Goal: Communication & Community: Connect with others

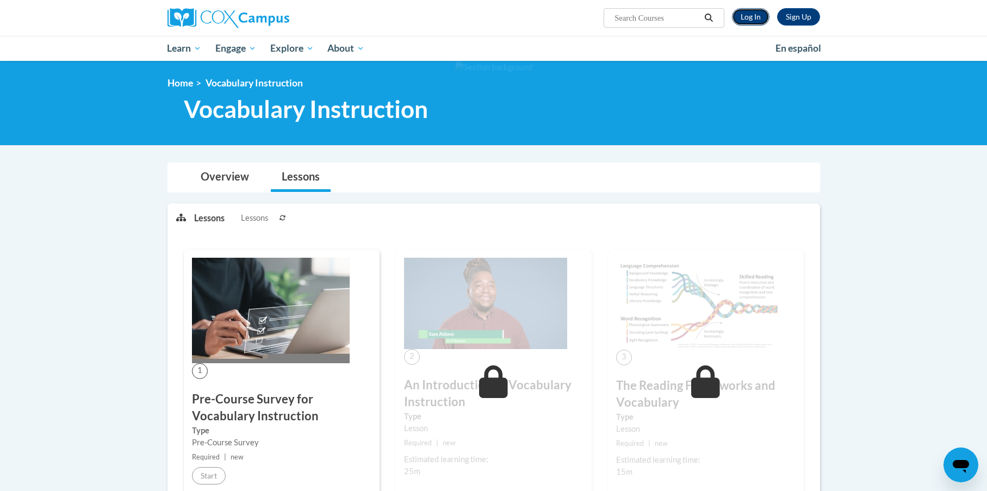
click at [755, 14] on link "Log In" at bounding box center [751, 16] width 38 height 17
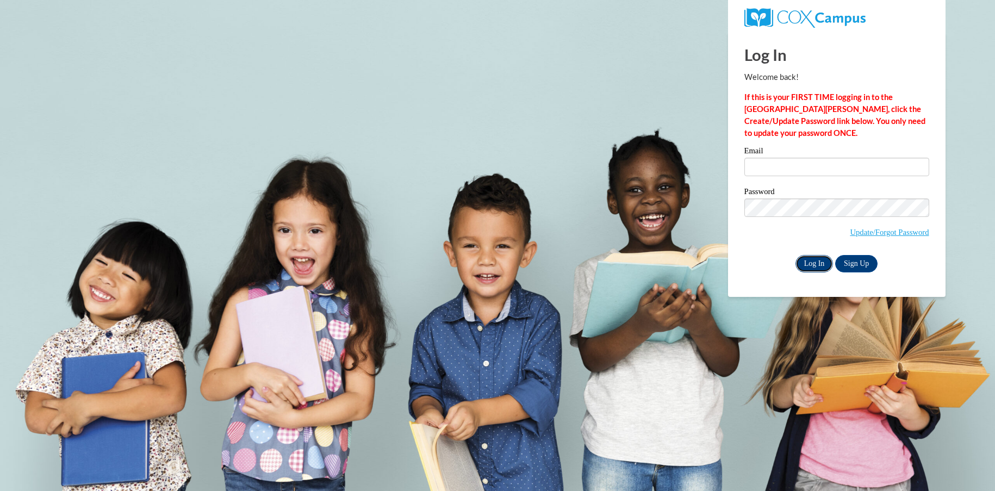
click at [815, 262] on input "Log In" at bounding box center [814, 263] width 38 height 17
click at [782, 169] on input "Email" at bounding box center [836, 167] width 185 height 18
type input "eschalk@lomira.k12.wi.us"
click at [807, 261] on input "Log In" at bounding box center [814, 263] width 38 height 17
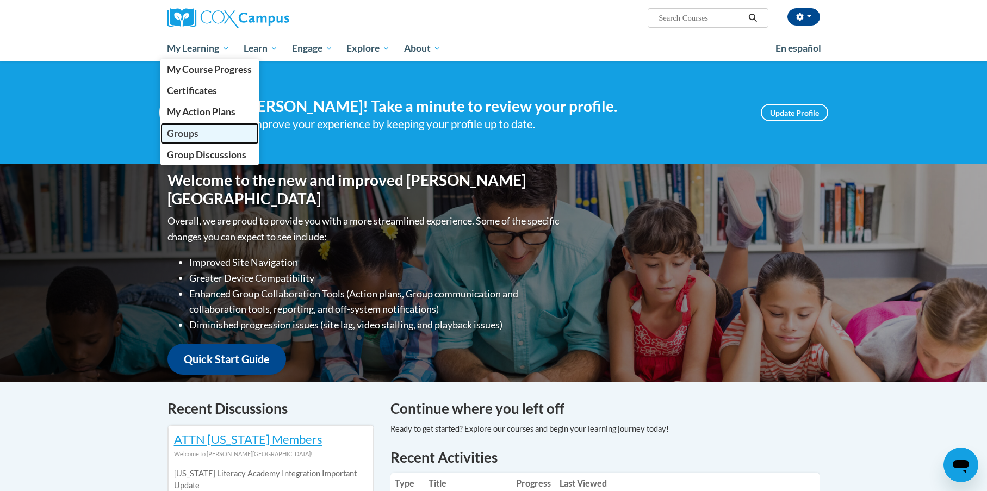
click at [184, 136] on span "Groups" at bounding box center [183, 133] width 32 height 11
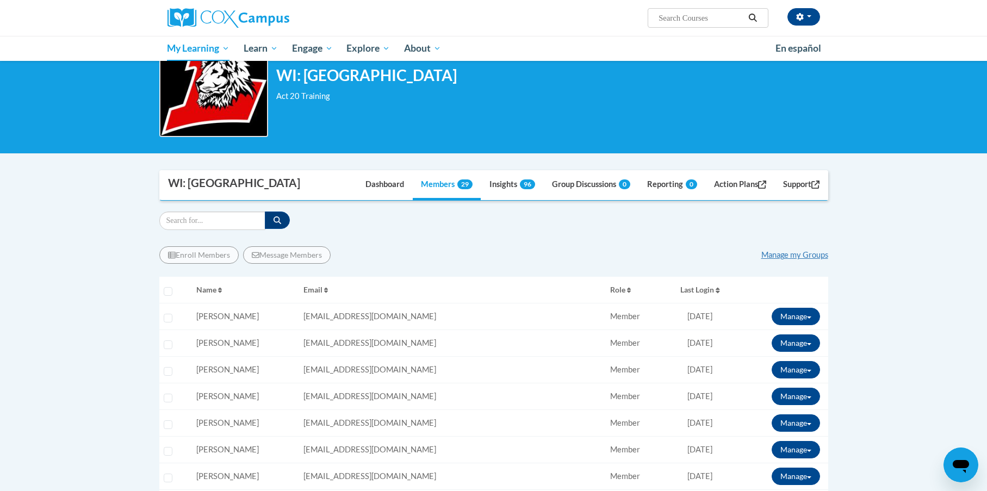
scroll to position [54, 0]
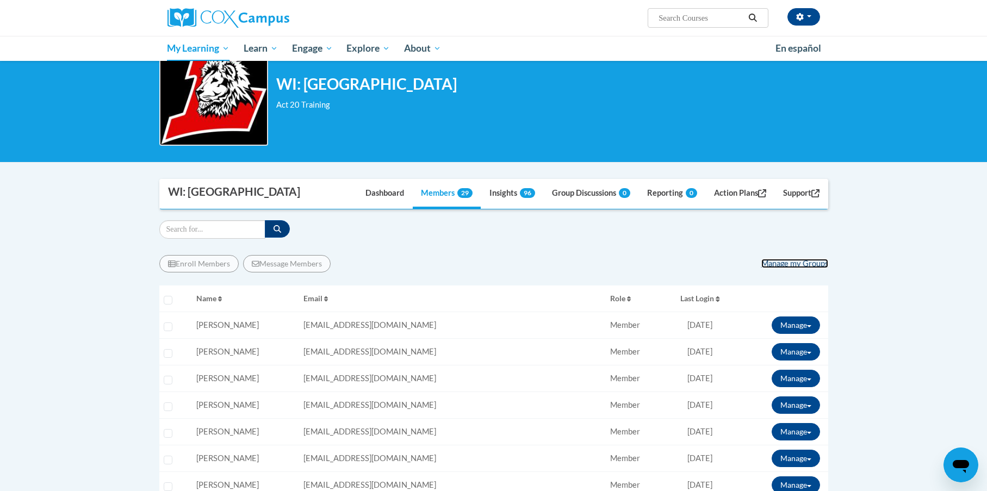
click at [801, 265] on link "Manage my Groups" at bounding box center [794, 263] width 67 height 9
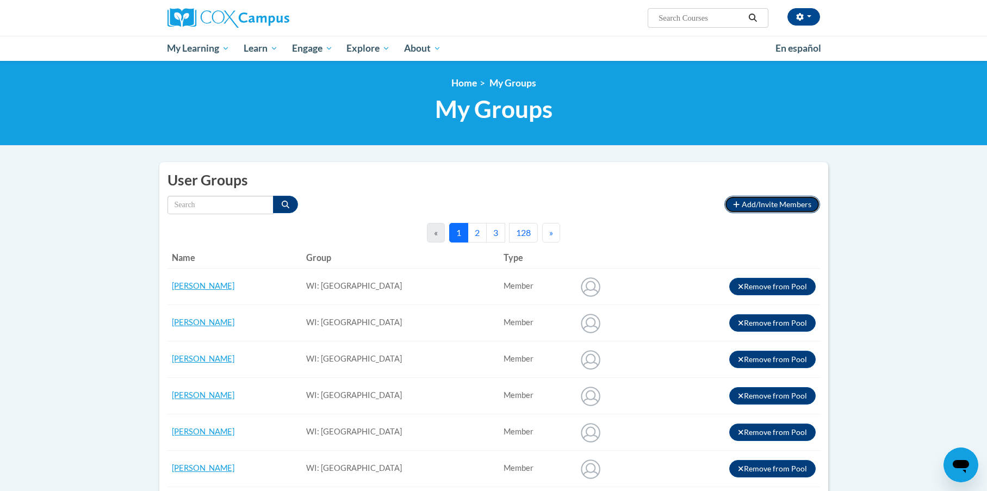
click at [778, 205] on span "Add/Invite Members" at bounding box center [777, 204] width 70 height 9
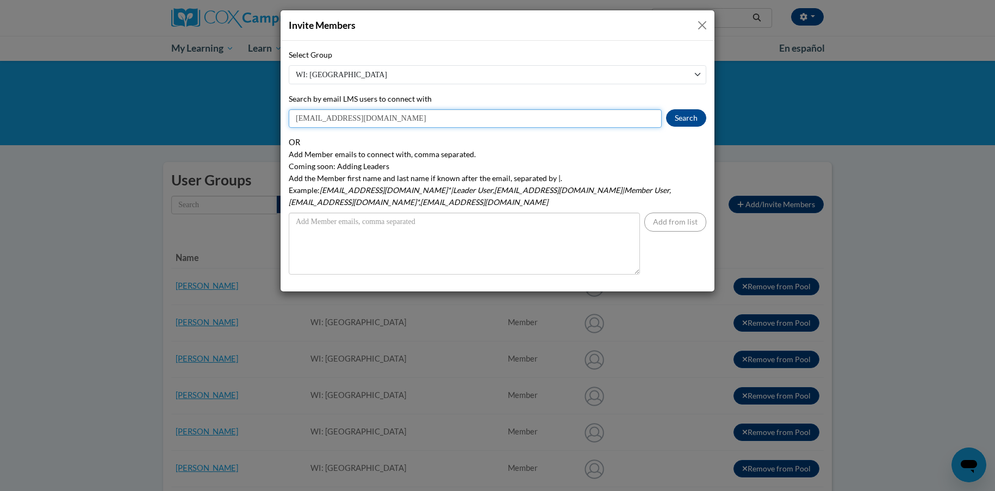
drag, startPoint x: 388, startPoint y: 122, endPoint x: 269, endPoint y: 126, distance: 118.6
click at [269, 126] on div "Invite Members Select Group WI: Lomira School District WI: Lomira School Distri…" at bounding box center [497, 245] width 995 height 491
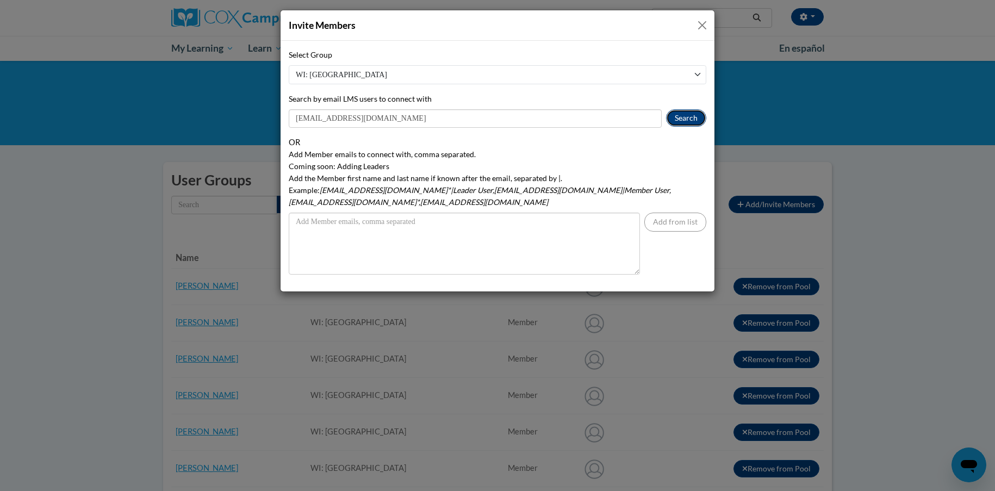
click at [685, 118] on button "Search" at bounding box center [686, 117] width 40 height 17
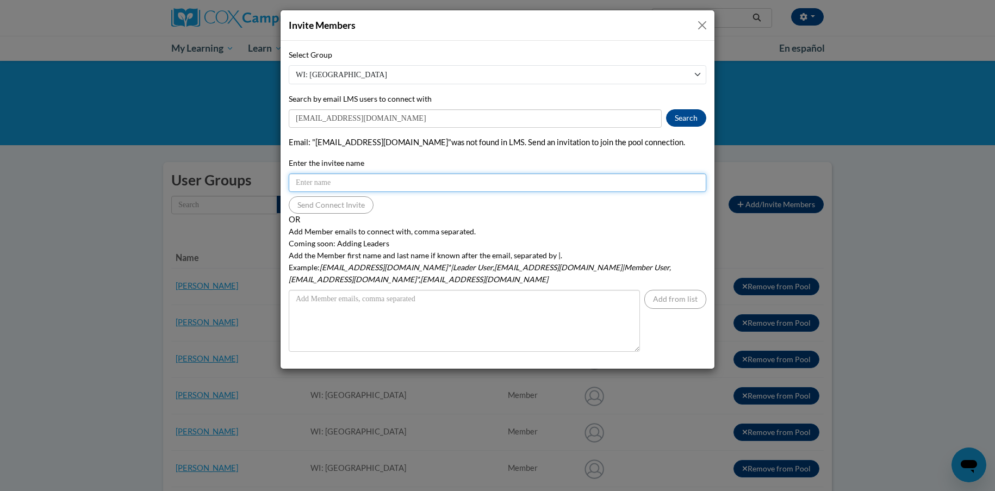
click at [380, 186] on input "Enter the invitee name" at bounding box center [498, 182] width 418 height 18
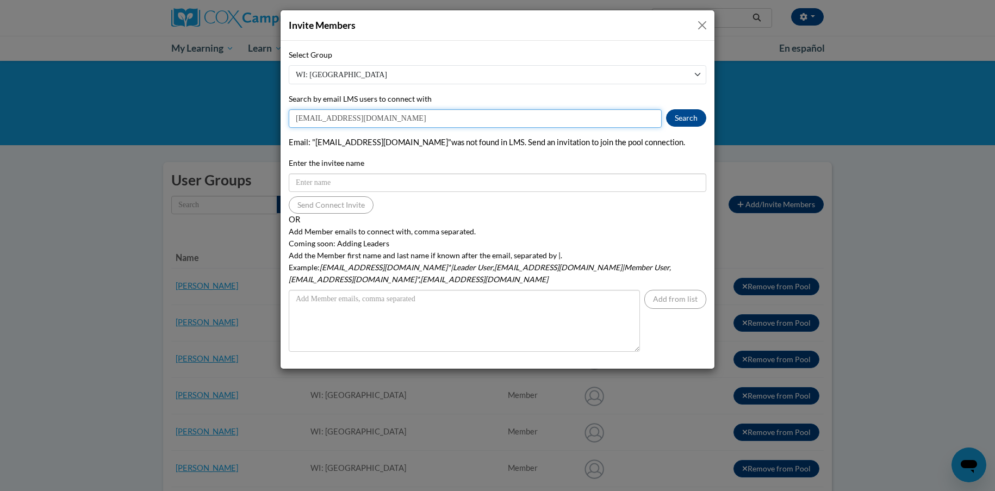
click at [303, 118] on input "jisler@lomira.k12.wi.us" at bounding box center [475, 118] width 373 height 18
type input "[EMAIL_ADDRESS][DOMAIN_NAME]"
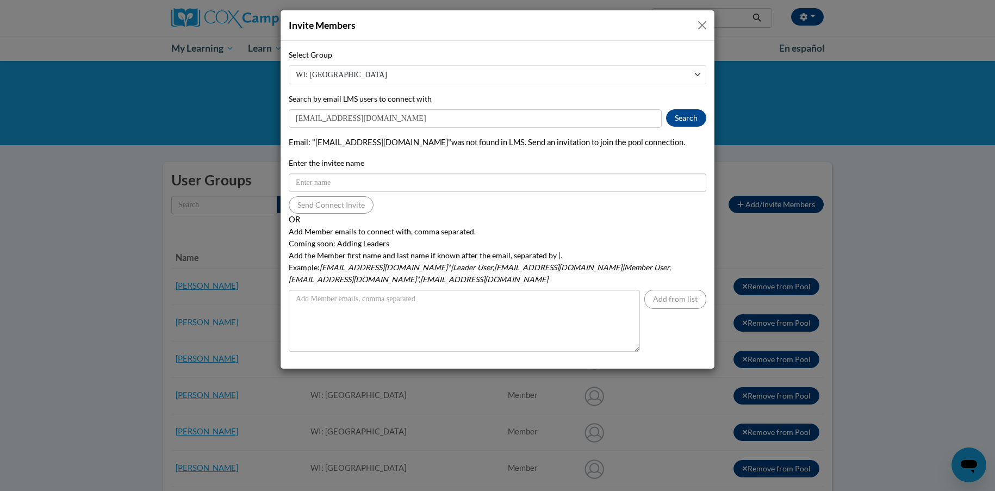
click at [405, 156] on div "Email : "jisler@lomira.k12.wi.us" was not found in LMS. Send an invitation to j…" at bounding box center [498, 174] width 418 height 77
click at [682, 120] on button "Search" at bounding box center [686, 117] width 40 height 17
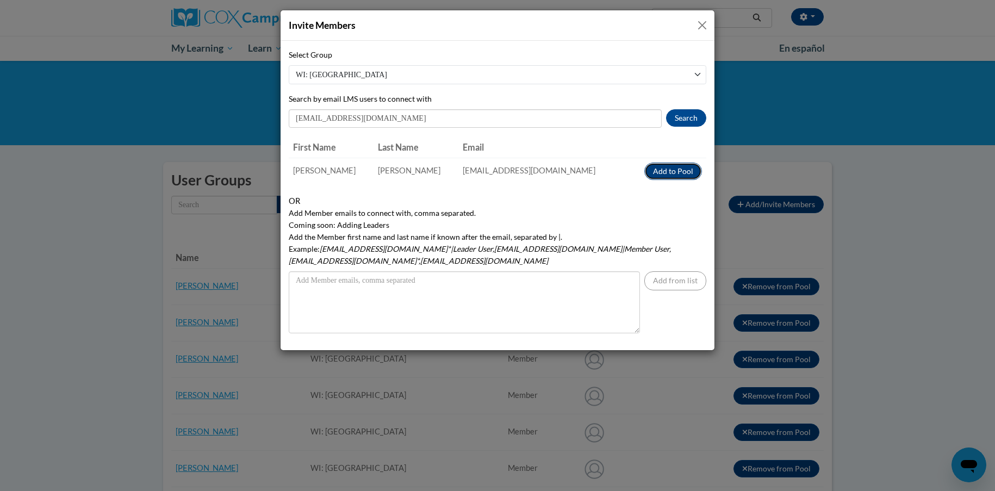
click at [670, 171] on button "Add to Pool" at bounding box center [673, 171] width 58 height 17
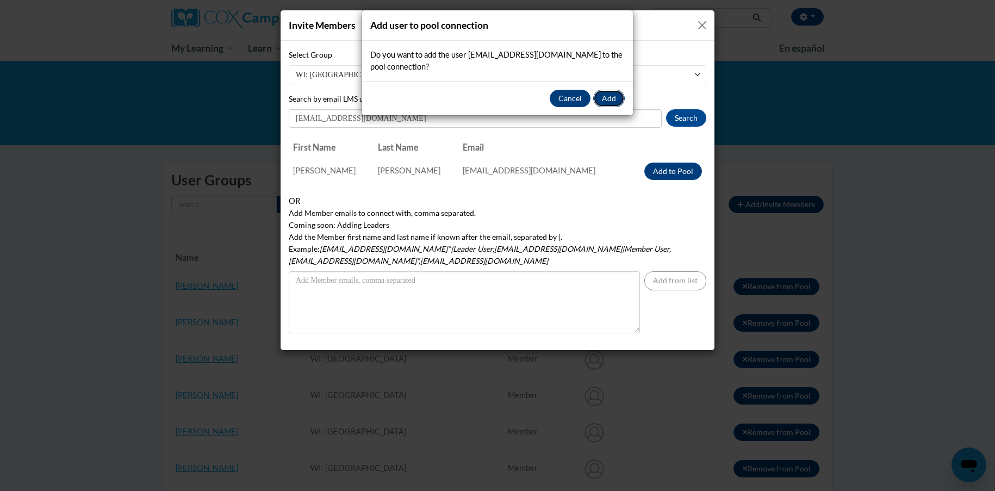
click at [607, 98] on button "Add" at bounding box center [609, 98] width 32 height 17
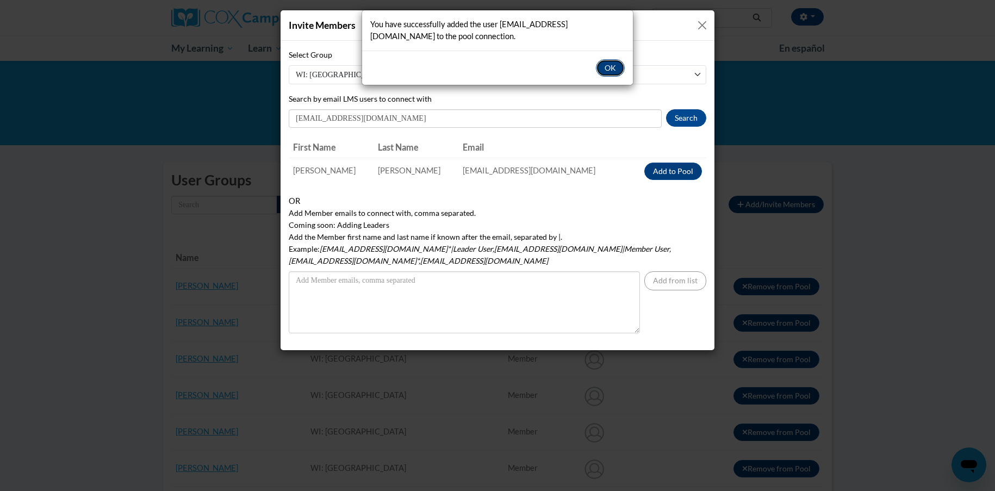
click at [608, 70] on button "OK" at bounding box center [610, 67] width 29 height 17
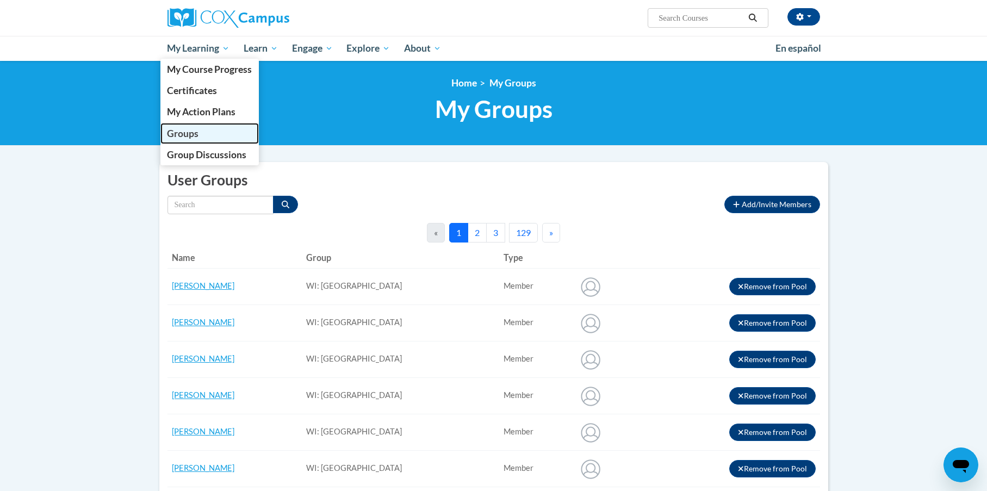
click at [186, 132] on span "Groups" at bounding box center [183, 133] width 32 height 11
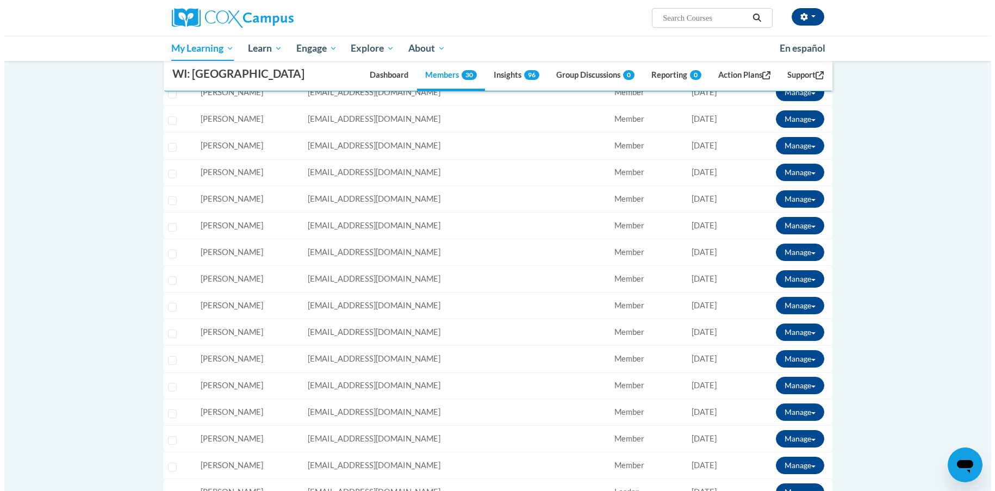
scroll to position [435, 0]
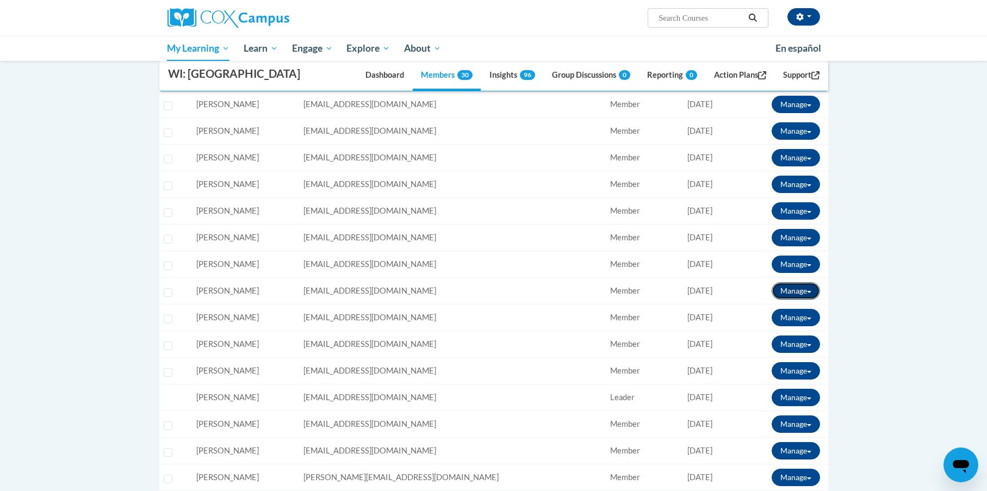
click at [788, 291] on button "Manage" at bounding box center [795, 290] width 48 height 17
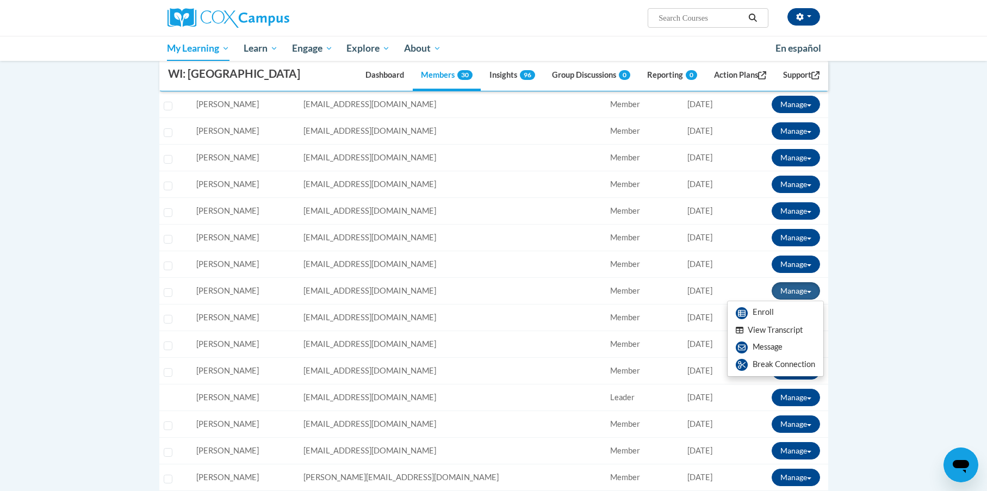
click at [765, 328] on button "View Transcript" at bounding box center [769, 330] width 84 height 17
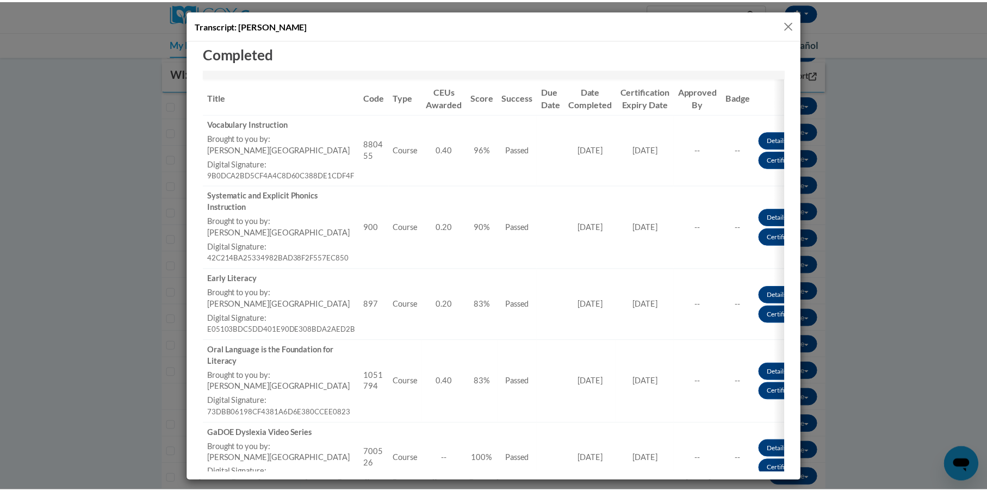
scroll to position [141, 0]
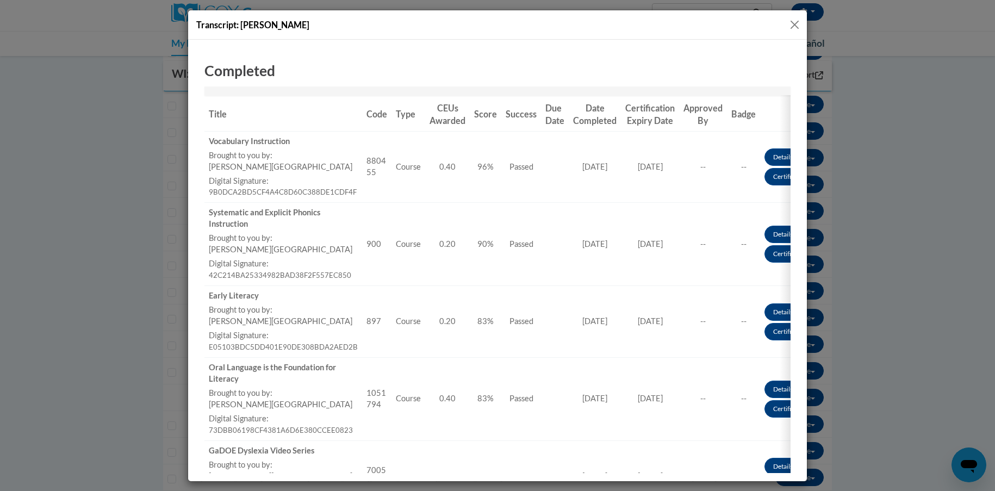
click at [790, 27] on button "Close" at bounding box center [795, 25] width 14 height 14
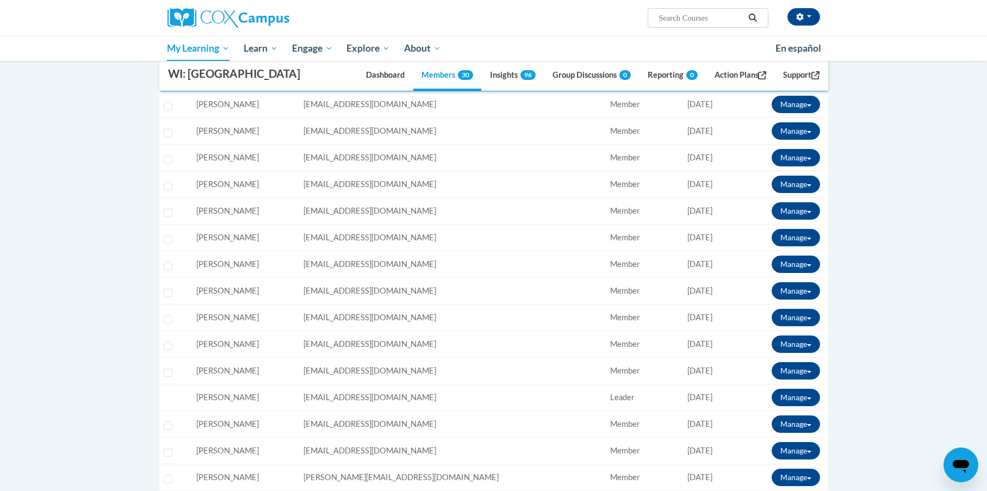
scroll to position [0, 0]
